Goal: Transaction & Acquisition: Purchase product/service

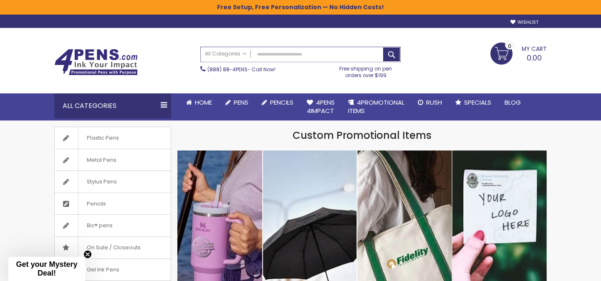
click at [305, 60] on input "Search" at bounding box center [300, 54] width 199 height 15
paste input "**********"
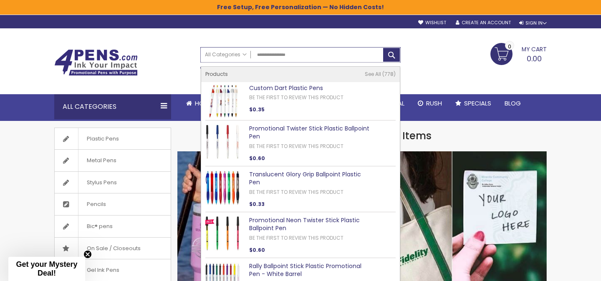
type input "**********"
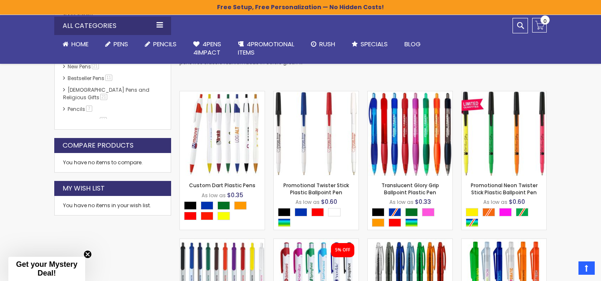
scroll to position [50, 0]
